Goal: Transaction & Acquisition: Purchase product/service

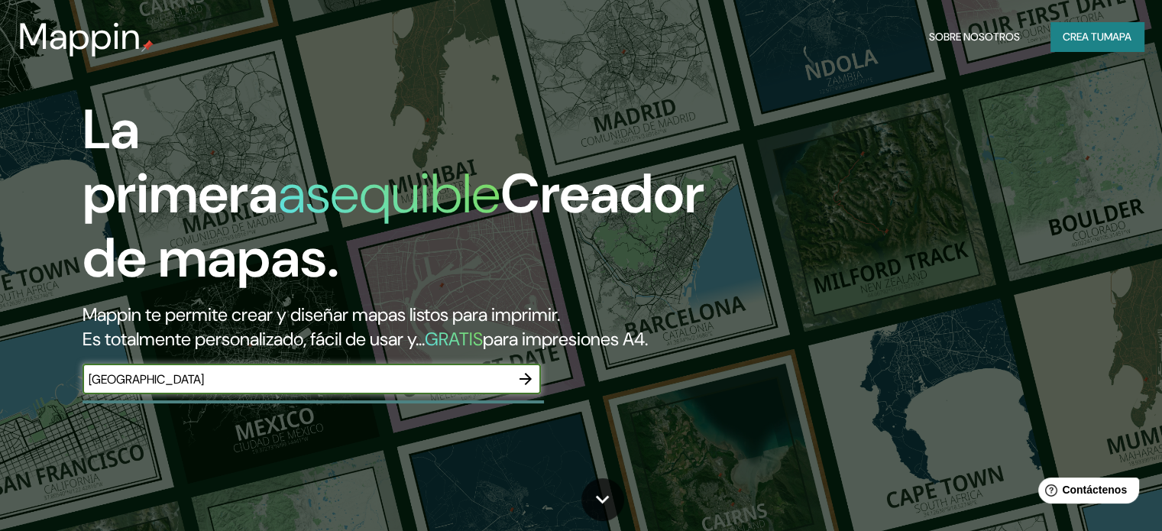
type input "[GEOGRAPHIC_DATA]"
click at [526, 388] on icon "button" at bounding box center [525, 379] width 18 height 18
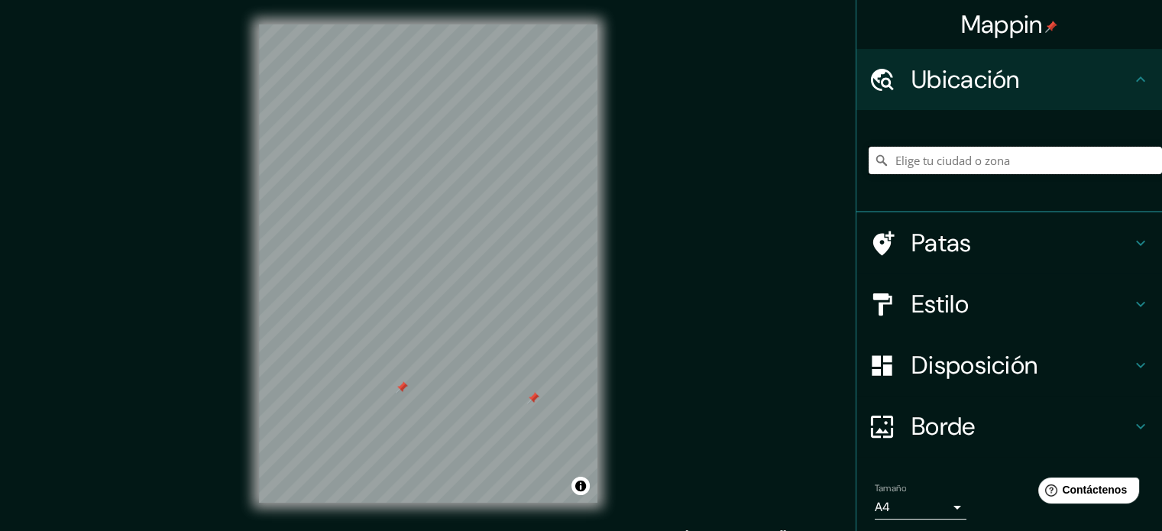
click at [1051, 152] on input "Elige tu ciudad o zona" at bounding box center [1014, 160] width 293 height 27
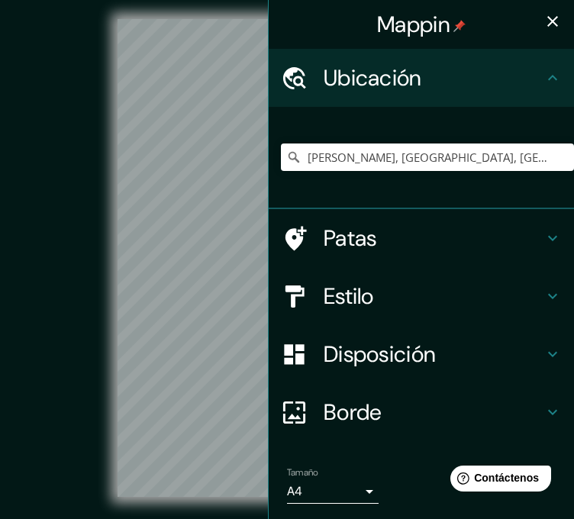
click at [548, 19] on icon "button" at bounding box center [553, 21] width 11 height 11
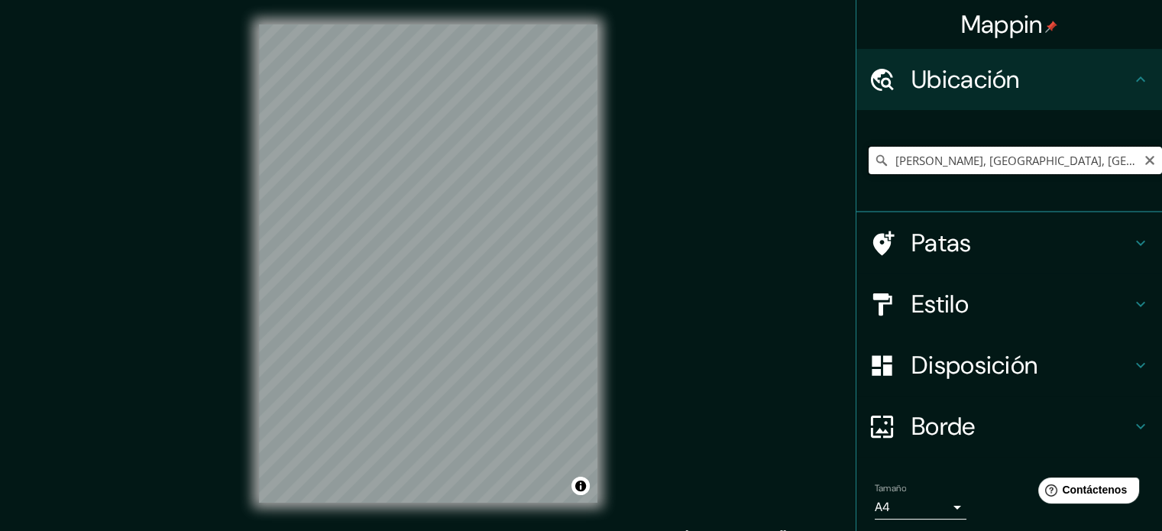
click at [1072, 169] on input "[PERSON_NAME], [GEOGRAPHIC_DATA], [GEOGRAPHIC_DATA]" at bounding box center [1014, 160] width 293 height 27
click at [900, 161] on input "[PERSON_NAME], [GEOGRAPHIC_DATA], [GEOGRAPHIC_DATA]" at bounding box center [1014, 160] width 293 height 27
drag, startPoint x: 881, startPoint y: 163, endPoint x: 889, endPoint y: 160, distance: 8.2
click at [888, 163] on div "[PERSON_NAME], [GEOGRAPHIC_DATA], [GEOGRAPHIC_DATA]" at bounding box center [1014, 160] width 293 height 27
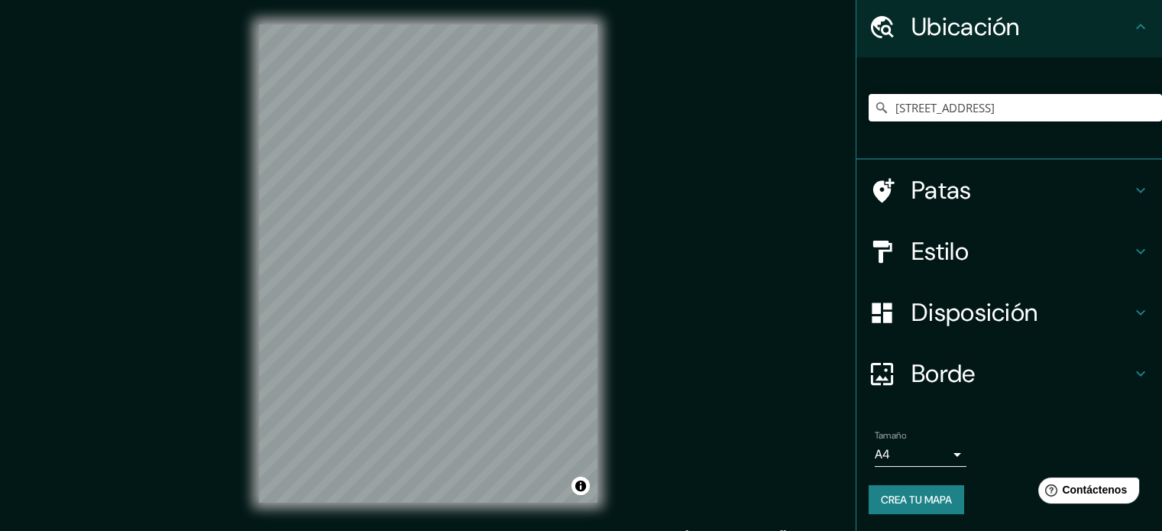
type input "[STREET_ADDRESS]"
click at [815, 530] on html "Mappin Ubicación [STREET_ADDRESS], [GEOGRAPHIC_DATA] [GEOGRAPHIC_DATA] 50295 [G…" at bounding box center [581, 265] width 1162 height 531
click at [1143, 112] on icon "Claro" at bounding box center [1149, 108] width 12 height 12
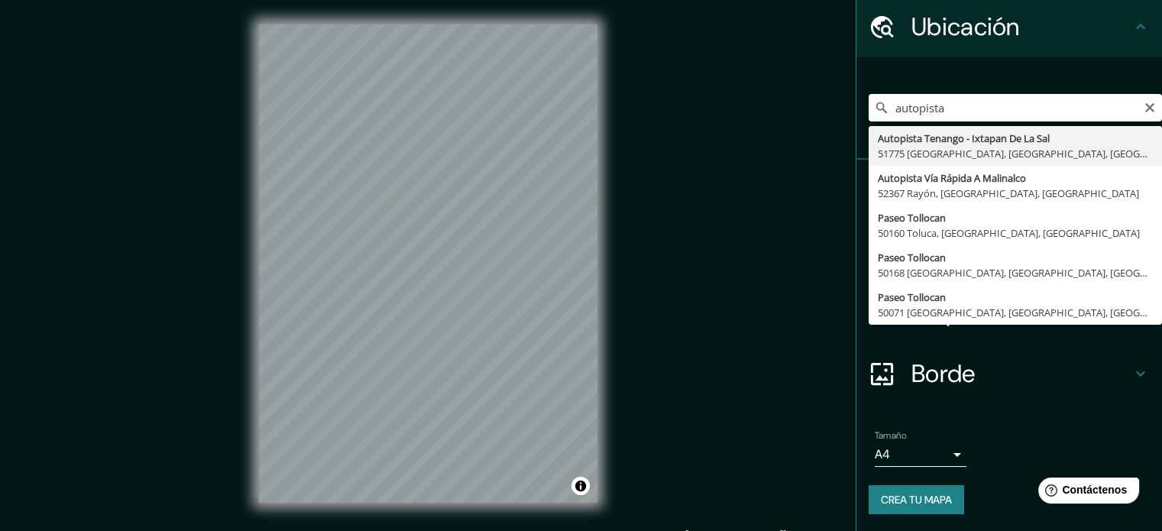
type input "Autopista Tenango - Ixtapan [GEOGRAPHIC_DATA], 51775 [GEOGRAPHIC_DATA], [GEOGRA…"
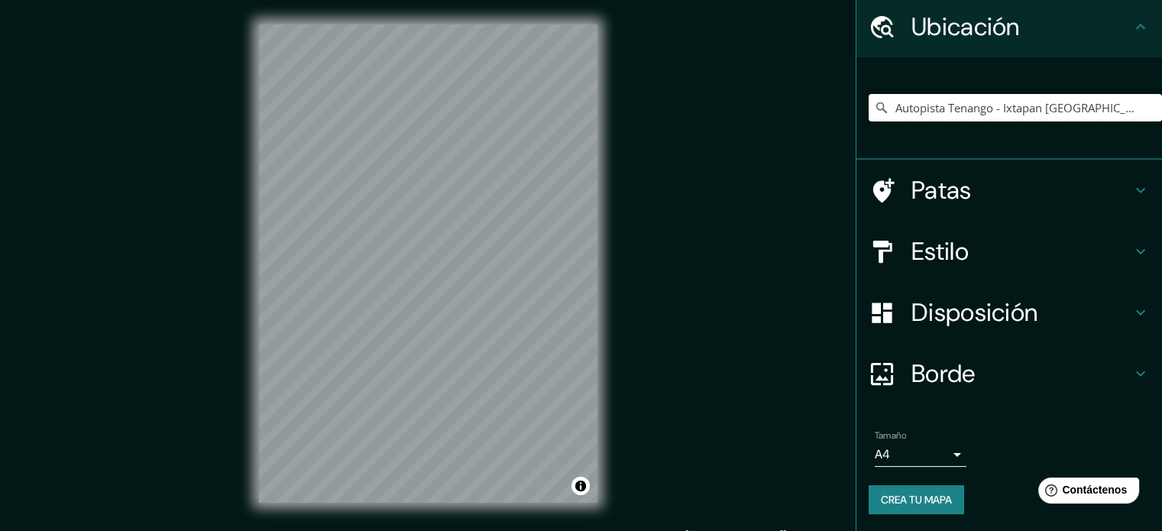
scroll to position [0, 0]
click at [1143, 103] on icon "Claro" at bounding box center [1149, 108] width 12 height 12
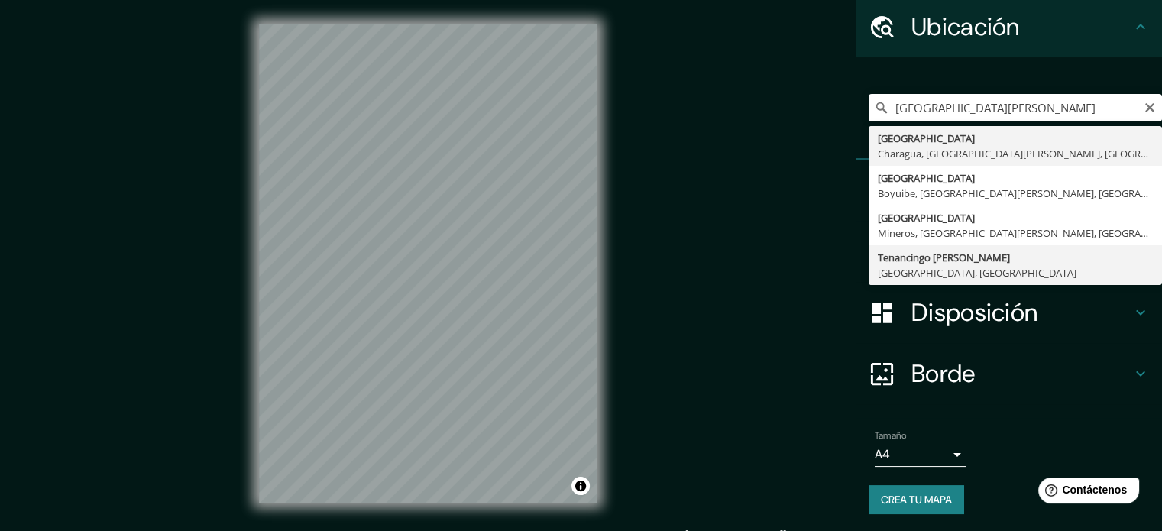
type input "Tenancingo [PERSON_NAME], [GEOGRAPHIC_DATA], [GEOGRAPHIC_DATA]"
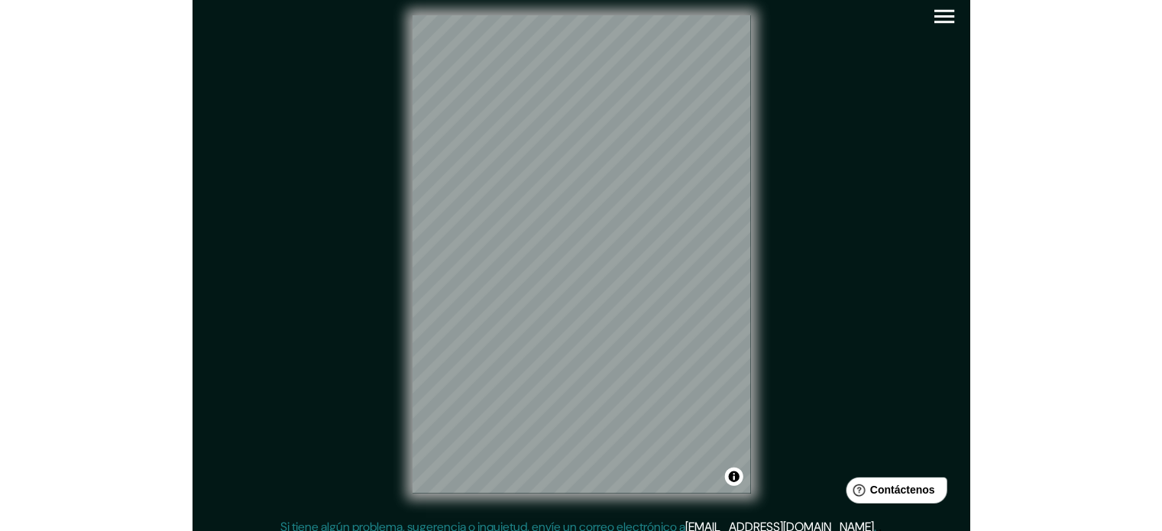
scroll to position [20, 0]
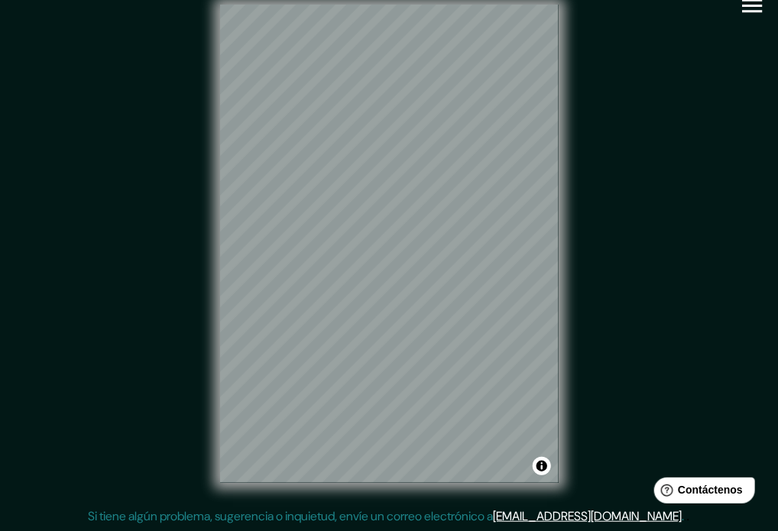
click at [749, 11] on icon "button" at bounding box center [752, 6] width 20 height 14
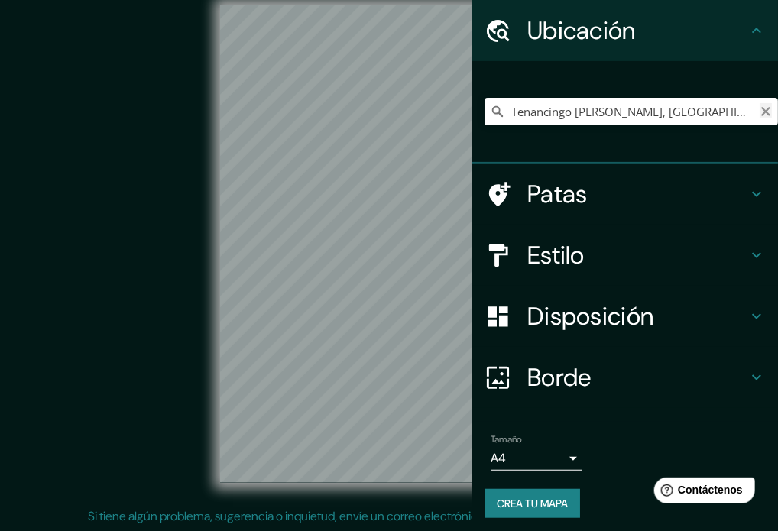
click at [759, 115] on icon "Claro" at bounding box center [765, 111] width 12 height 12
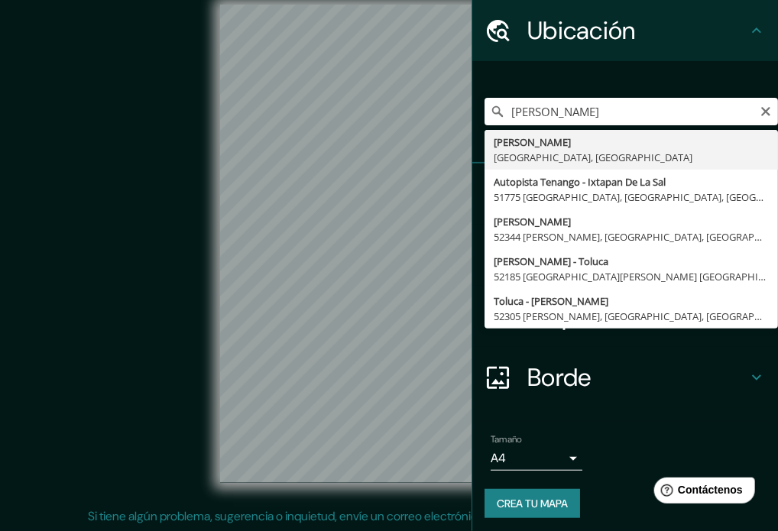
type input "[PERSON_NAME], [GEOGRAPHIC_DATA], [GEOGRAPHIC_DATA]"
